Goal: Task Accomplishment & Management: Manage account settings

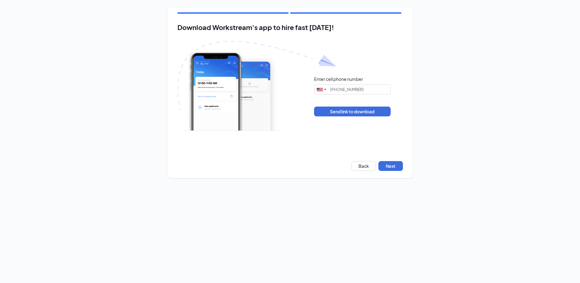
type input "[PHONE_NUMBER]"
click at [389, 165] on button "Next" at bounding box center [390, 166] width 25 height 10
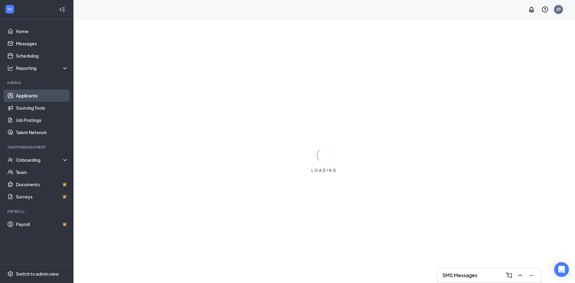
click at [46, 95] on link "Applicants" at bounding box center [42, 95] width 52 height 12
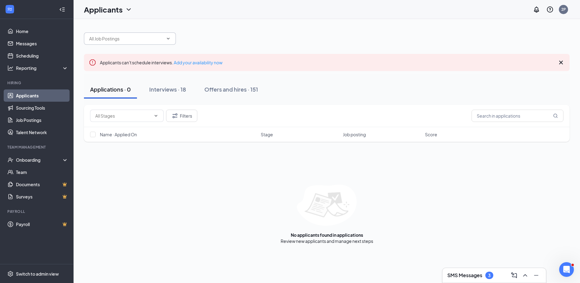
click at [150, 36] on input "text" at bounding box center [126, 38] width 74 height 7
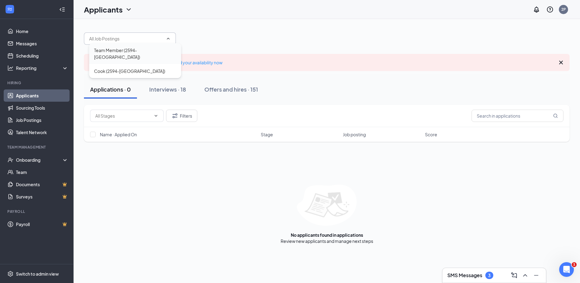
click at [157, 51] on div "Team Member (2594-Orange Park)" at bounding box center [135, 53] width 82 height 13
type input "Team Member (2594-Orange Park)"
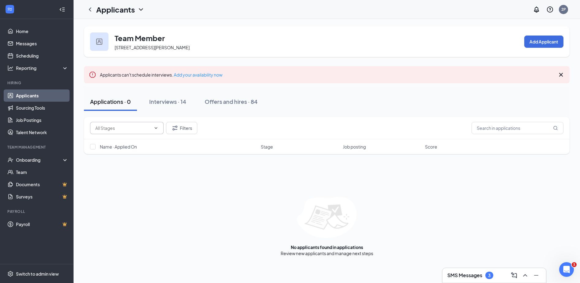
click at [157, 132] on span at bounding box center [127, 128] width 74 height 12
click at [141, 10] on icon "ChevronDown" at bounding box center [141, 9] width 4 height 2
click at [134, 64] on div "Team Member 430 Blanding Blvd, Orange Park, FL 32073, USA Add Applicant Applica…" at bounding box center [326, 141] width 485 height 230
click at [92, 9] on icon "ChevronLeft" at bounding box center [89, 9] width 7 height 7
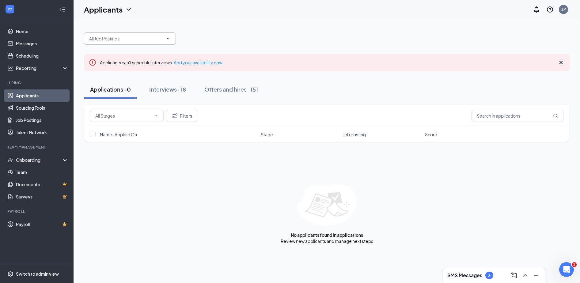
click at [167, 38] on icon "ChevronDown" at bounding box center [168, 38] width 5 height 5
click at [177, 40] on div at bounding box center [326, 35] width 485 height 18
click at [162, 40] on input "text" at bounding box center [126, 38] width 74 height 7
click at [166, 37] on icon "ChevronDown" at bounding box center [168, 38] width 5 height 5
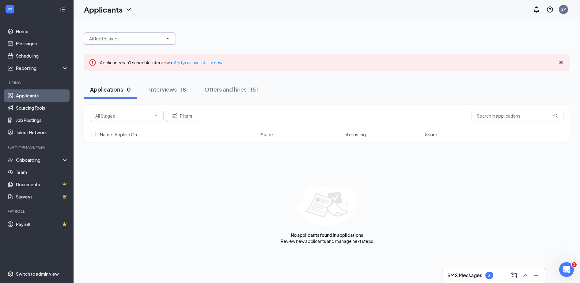
click at [163, 40] on input "text" at bounding box center [126, 38] width 74 height 7
click at [146, 68] on div "Cook (2594-Orange Park)" at bounding box center [129, 71] width 71 height 7
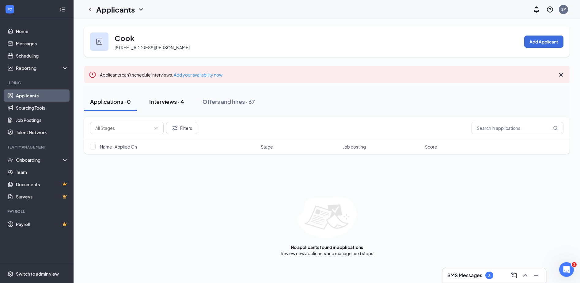
click at [170, 104] on div "Interviews · 4" at bounding box center [166, 102] width 35 height 8
